Goal: Find specific fact: Find specific fact

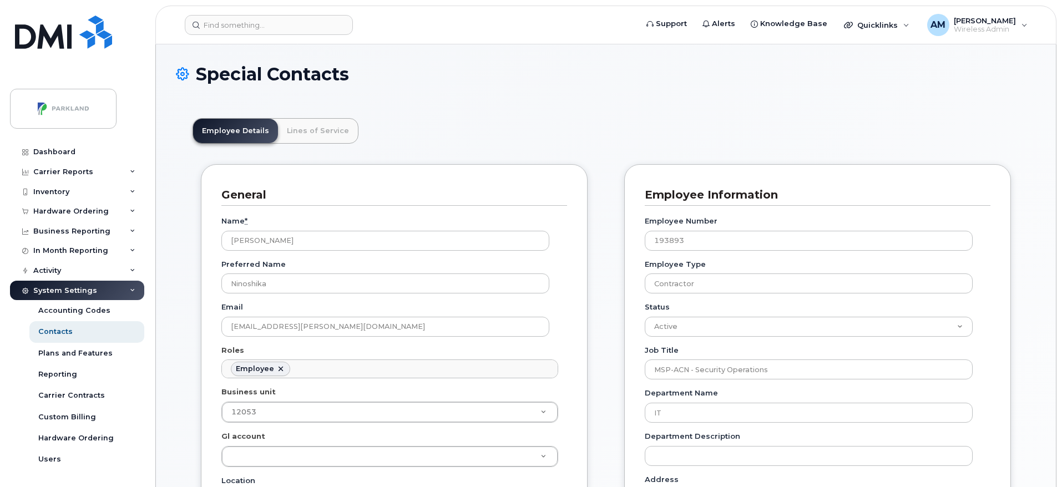
scroll to position [38, 0]
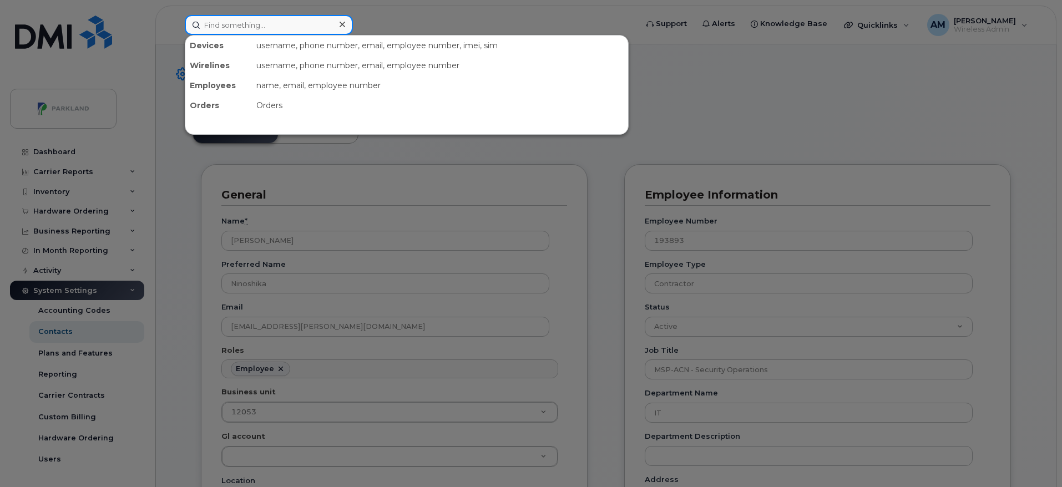
click at [316, 31] on input at bounding box center [269, 25] width 168 height 20
paste input "41438"
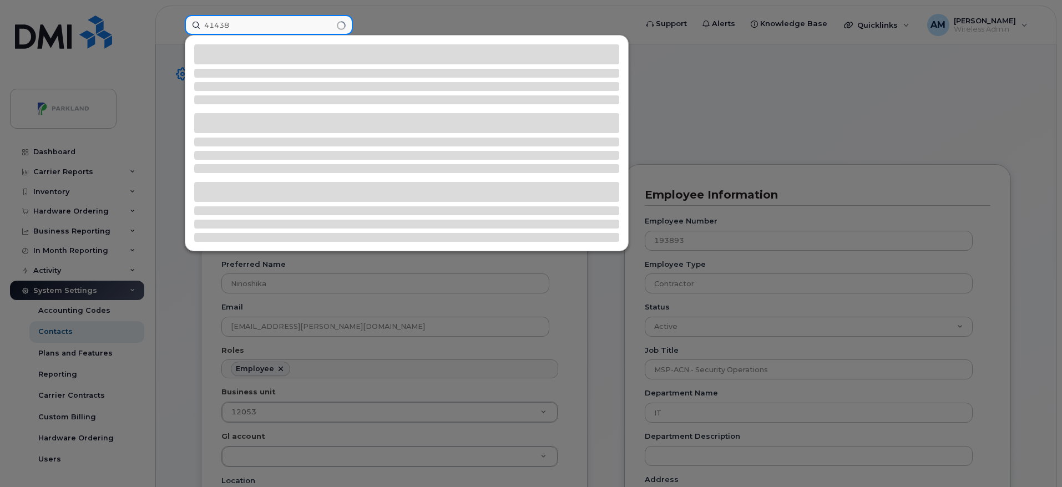
type input "41438"
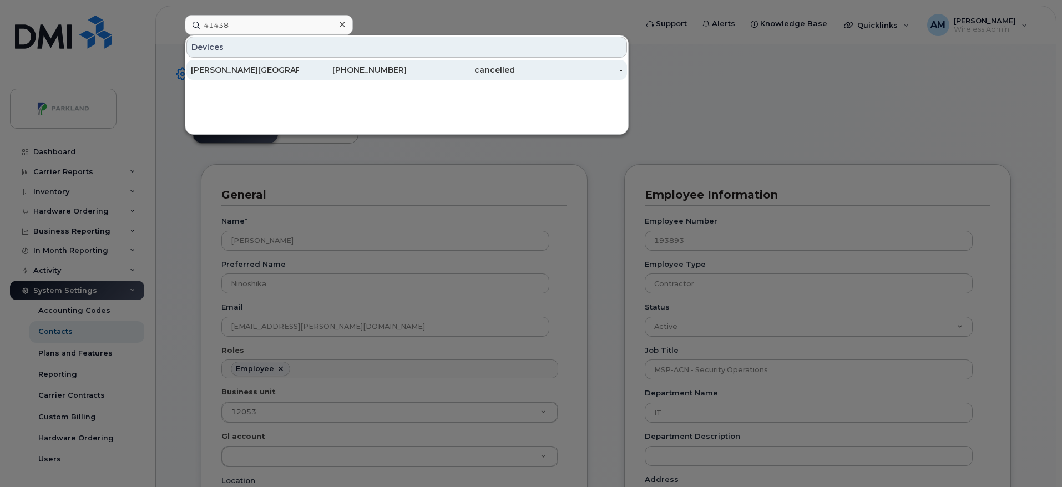
click at [305, 72] on div "[PHONE_NUMBER]" at bounding box center [353, 69] width 108 height 11
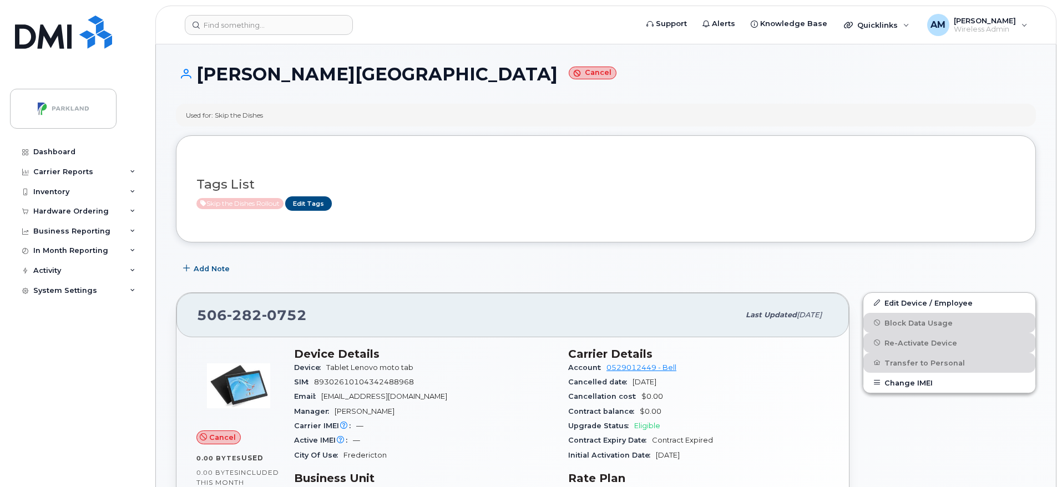
click at [569, 74] on small "Cancel" at bounding box center [593, 73] width 48 height 13
drag, startPoint x: 316, startPoint y: 378, endPoint x: 416, endPoint y: 382, distance: 99.9
click at [416, 382] on div "SIM 89302610104342488968" at bounding box center [424, 382] width 261 height 14
copy span "89302610104342488968"
drag, startPoint x: 197, startPoint y: 311, endPoint x: 352, endPoint y: 306, distance: 155.5
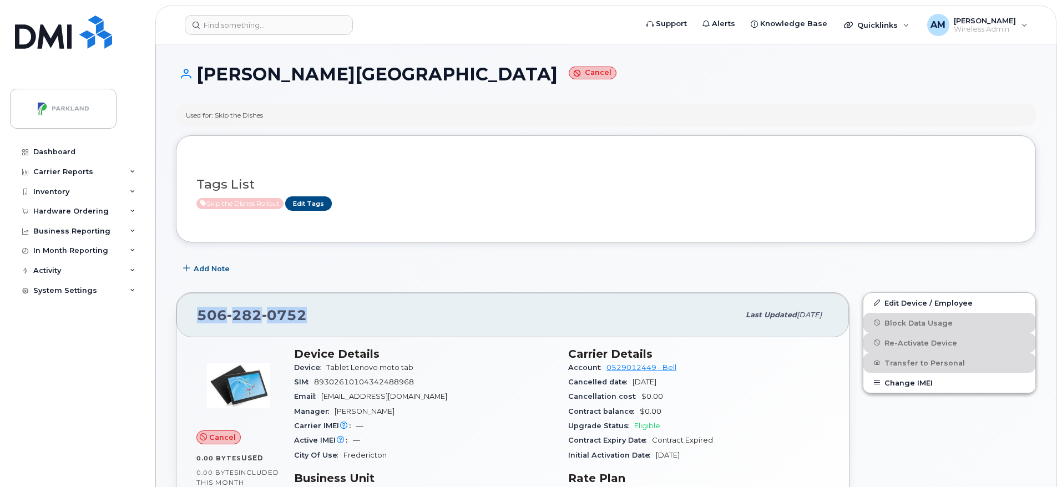
click at [352, 306] on div "506 282 0752 Last updated Dec 21, 2022" at bounding box center [512, 315] width 672 height 44
copy span "506 282 0752"
